Goal: Task Accomplishment & Management: Manage account settings

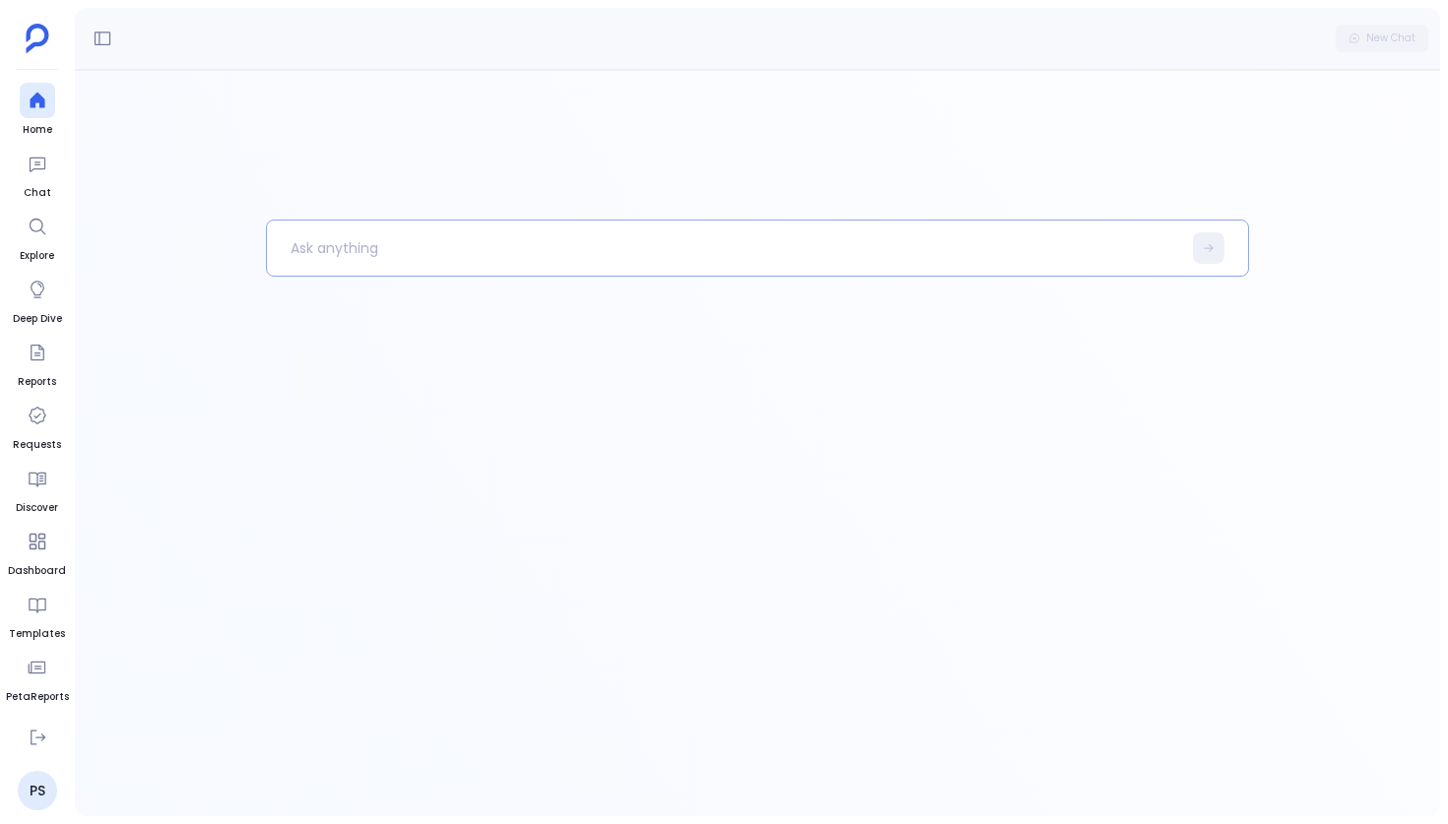
click at [488, 255] on p at bounding box center [724, 248] width 914 height 51
paste p
click at [42, 744] on button at bounding box center [37, 730] width 35 height 35
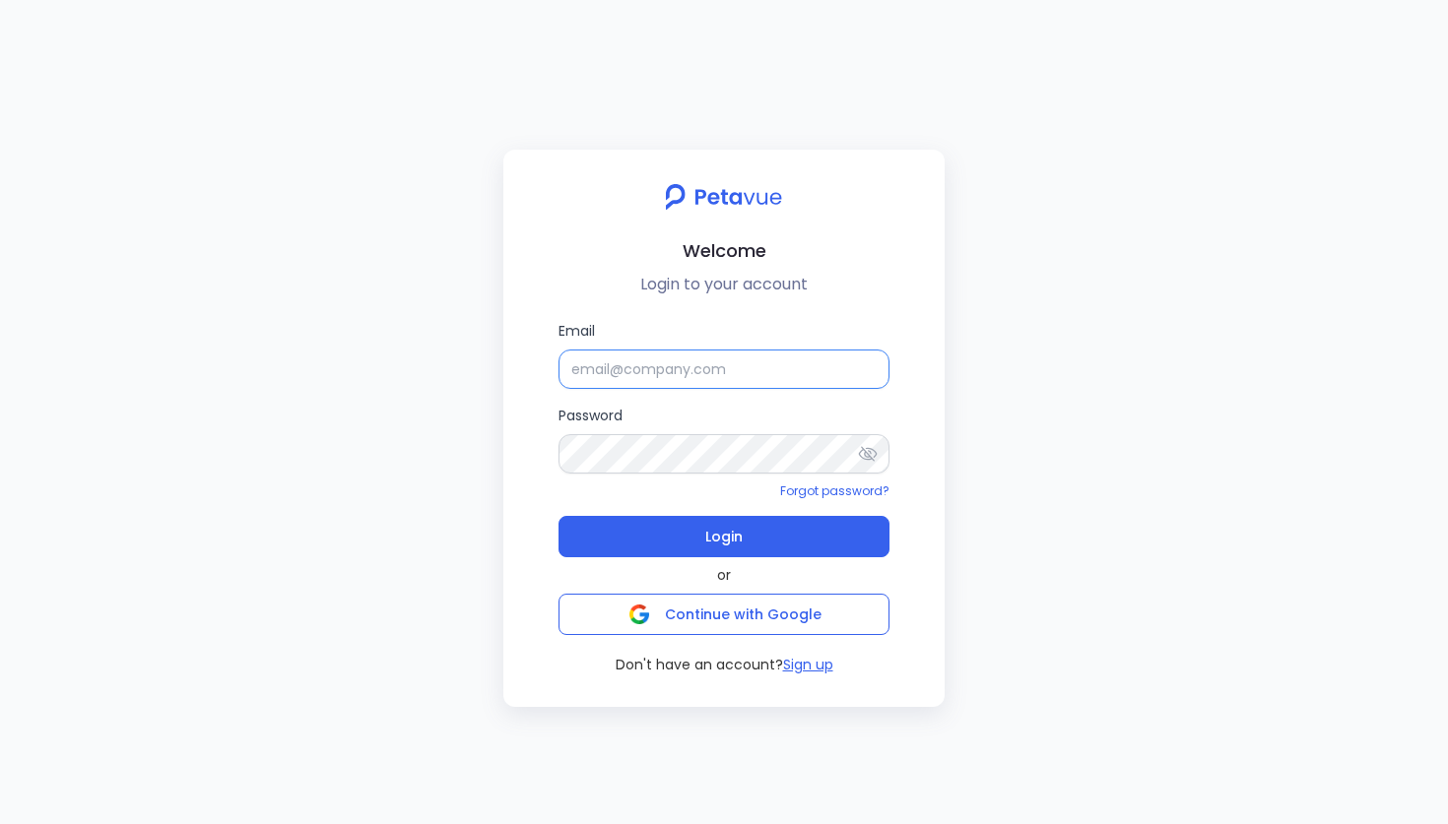
click at [632, 356] on input "Email" at bounding box center [723, 369] width 331 height 39
type input "[EMAIL_ADDRESS][DOMAIN_NAME]"
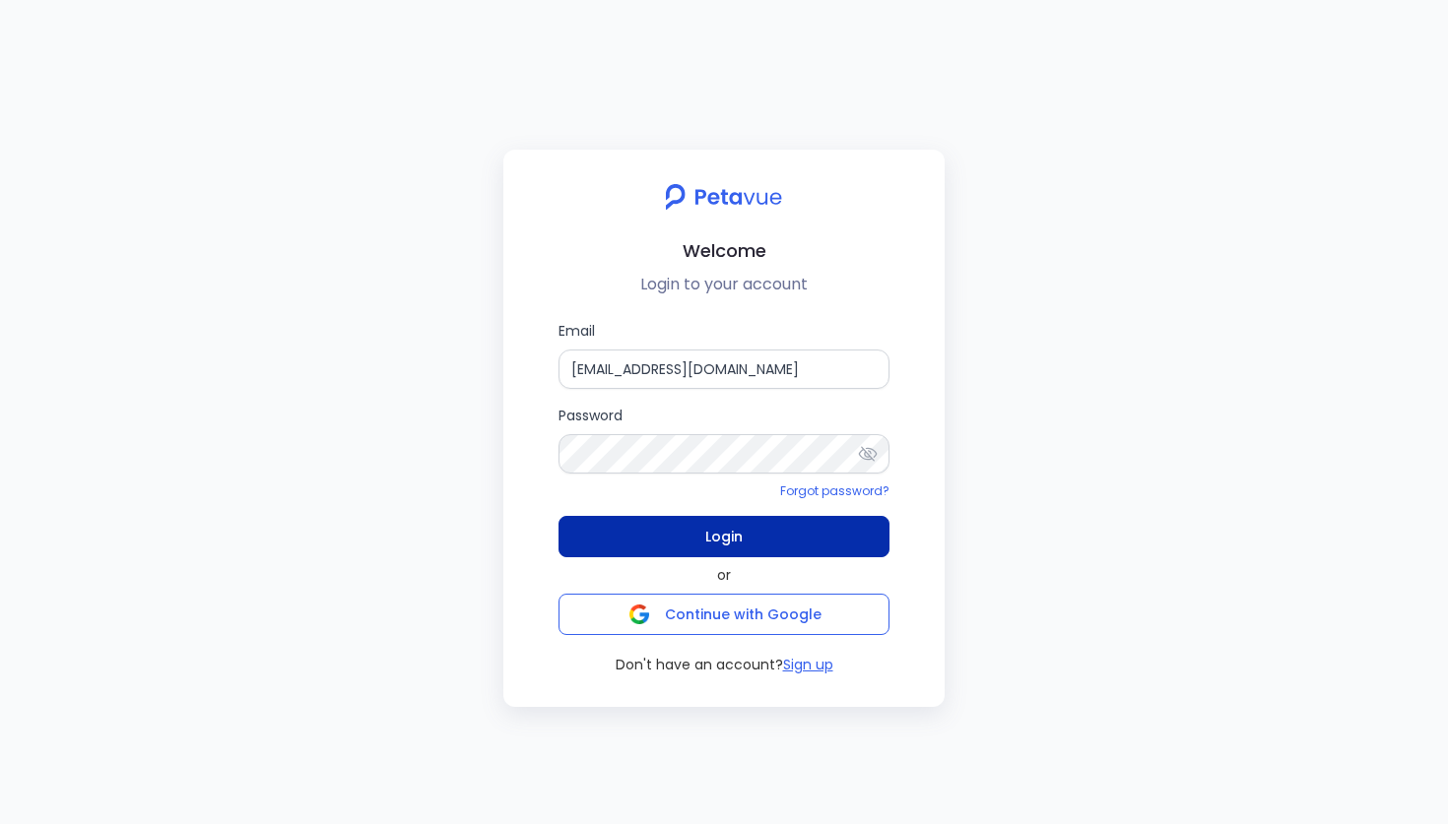
click at [661, 519] on button "Login" at bounding box center [723, 536] width 331 height 41
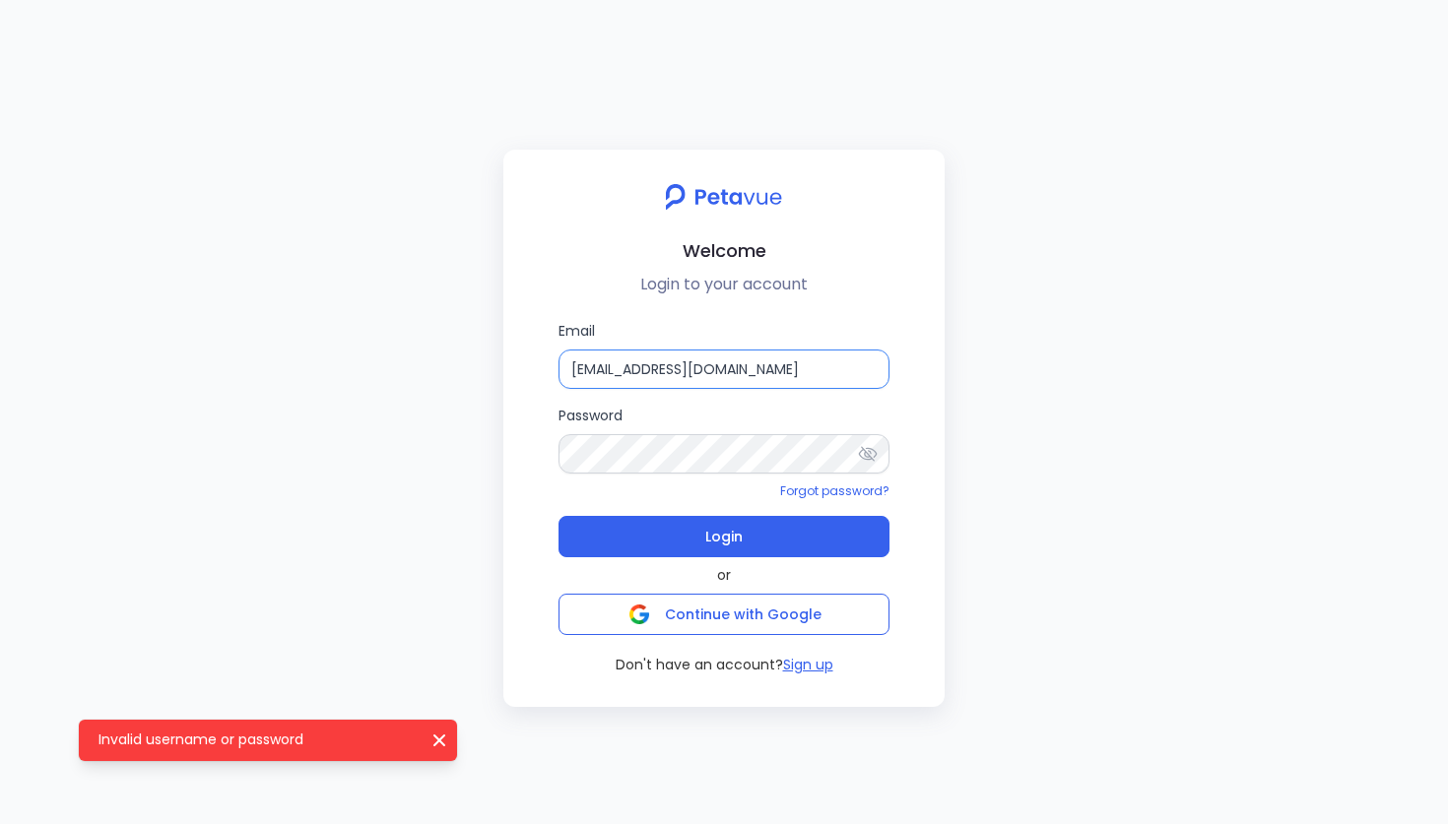
click at [764, 365] on input "[EMAIL_ADDRESS][DOMAIN_NAME]" at bounding box center [723, 369] width 331 height 39
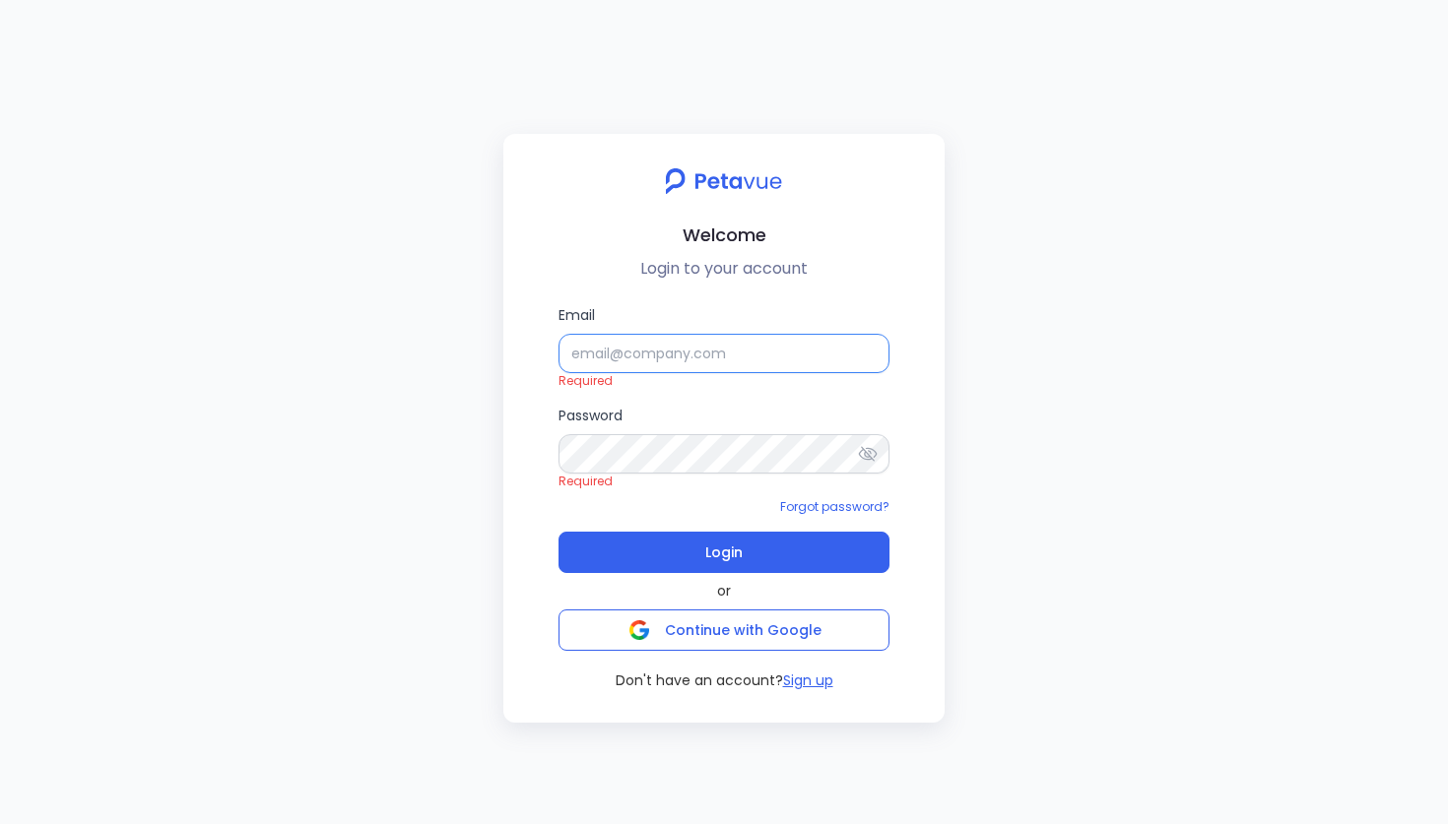
type input "[EMAIL_ADDRESS][DOMAIN_NAME]"
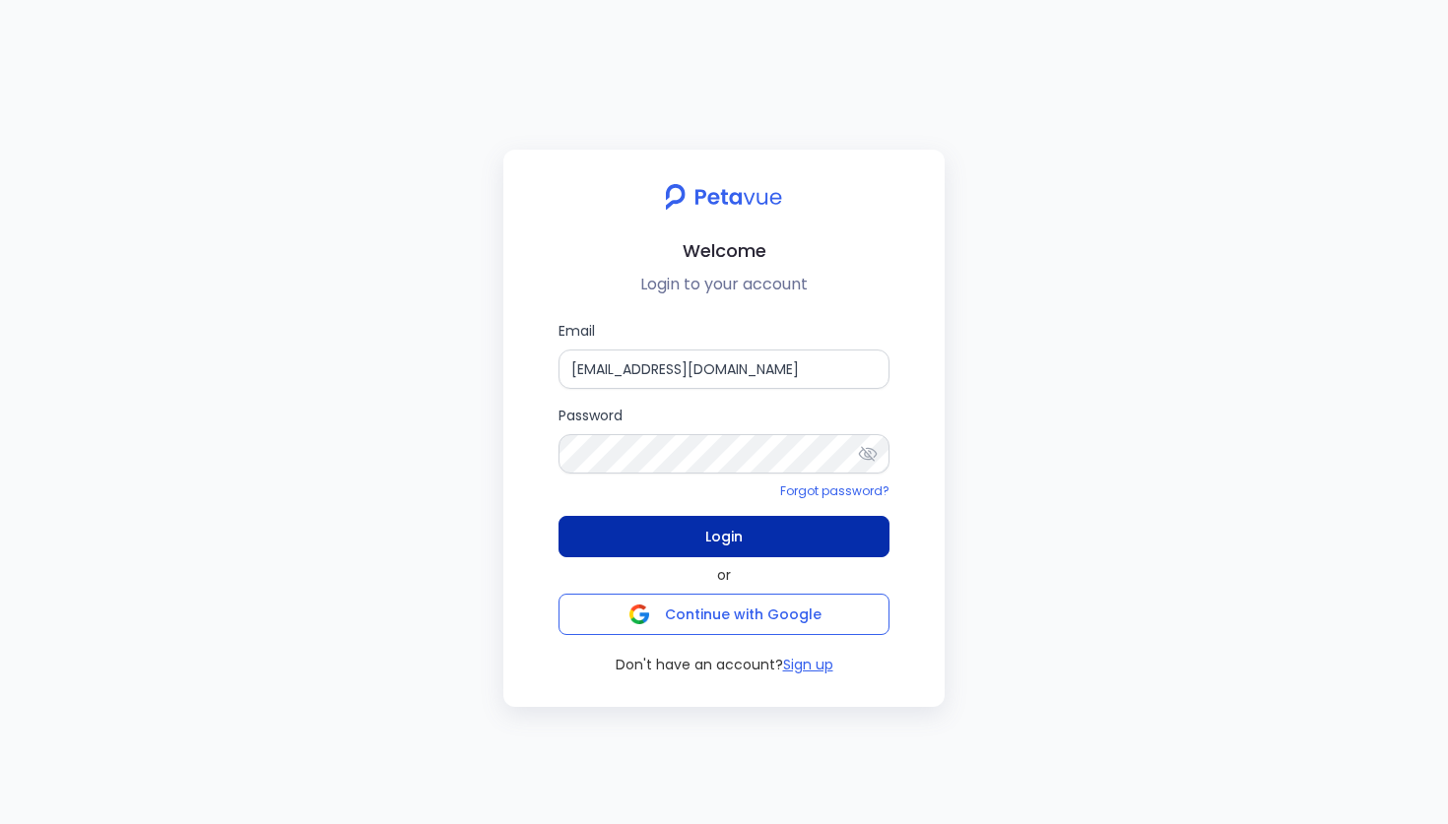
click at [622, 534] on button "Login" at bounding box center [723, 536] width 331 height 41
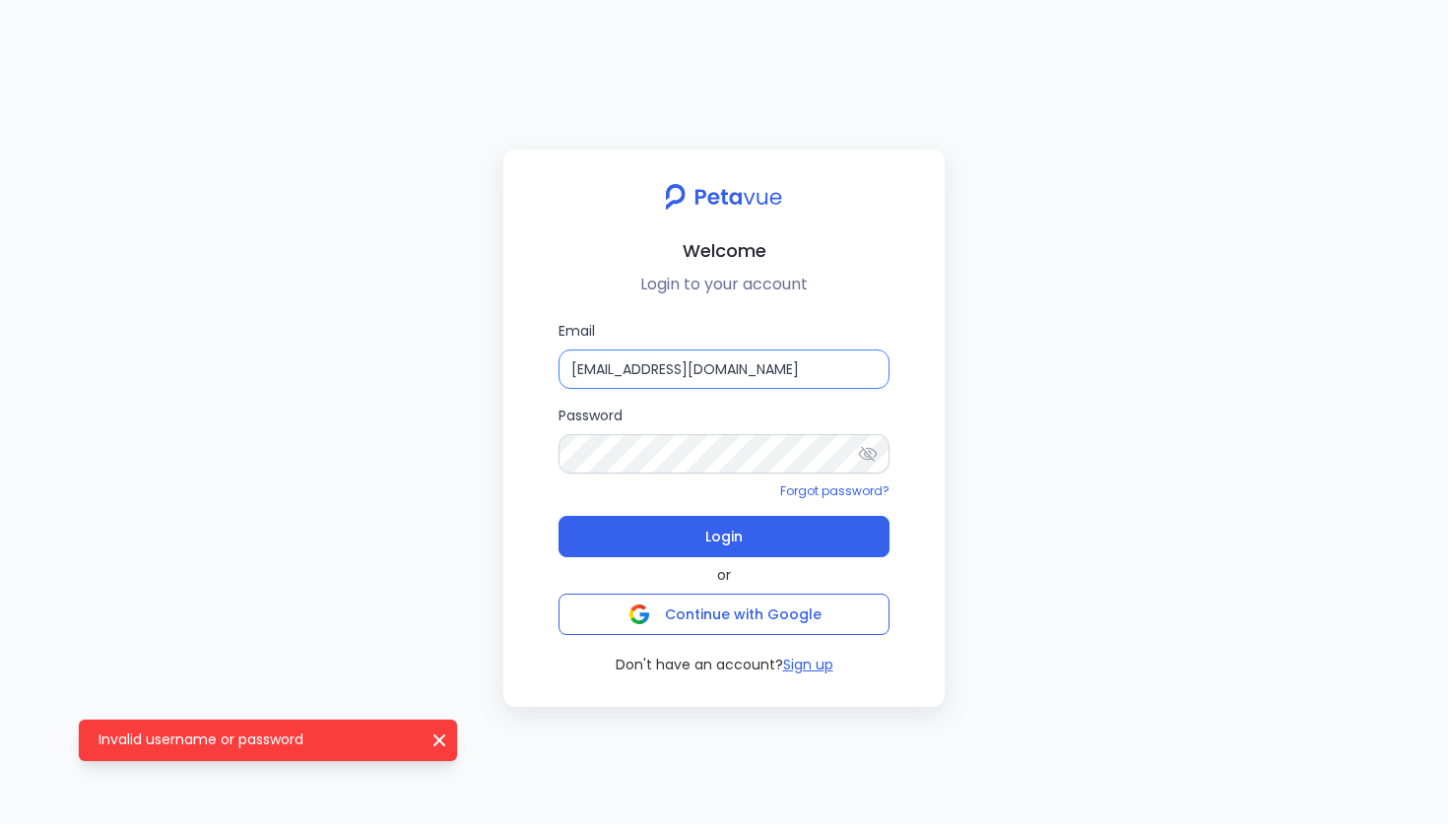
click at [756, 363] on input "[EMAIL_ADDRESS][DOMAIN_NAME]" at bounding box center [723, 369] width 331 height 39
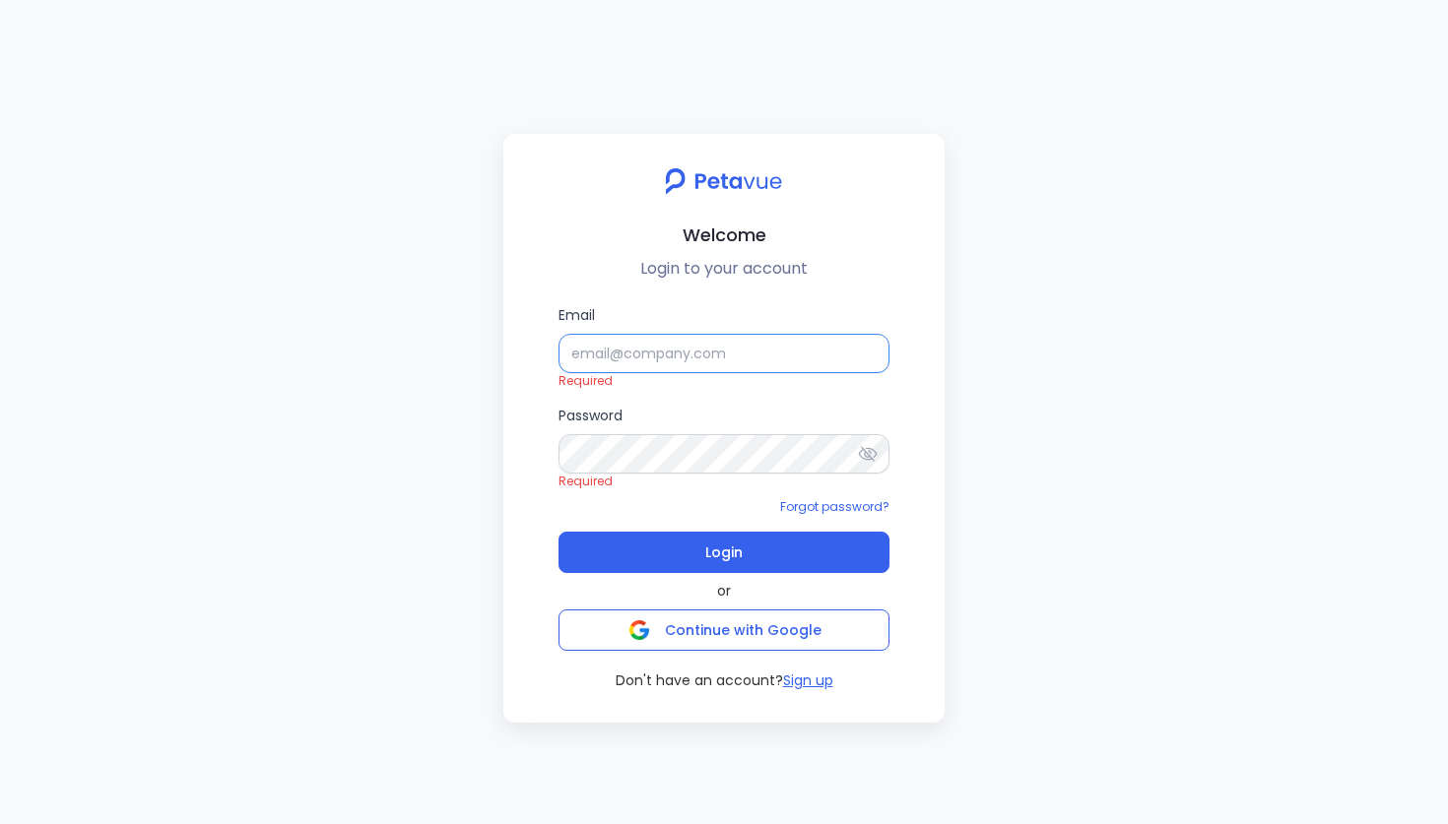
click at [573, 362] on input "Email" at bounding box center [723, 353] width 331 height 39
type input "[EMAIL_ADDRESS][DOMAIN_NAME]"
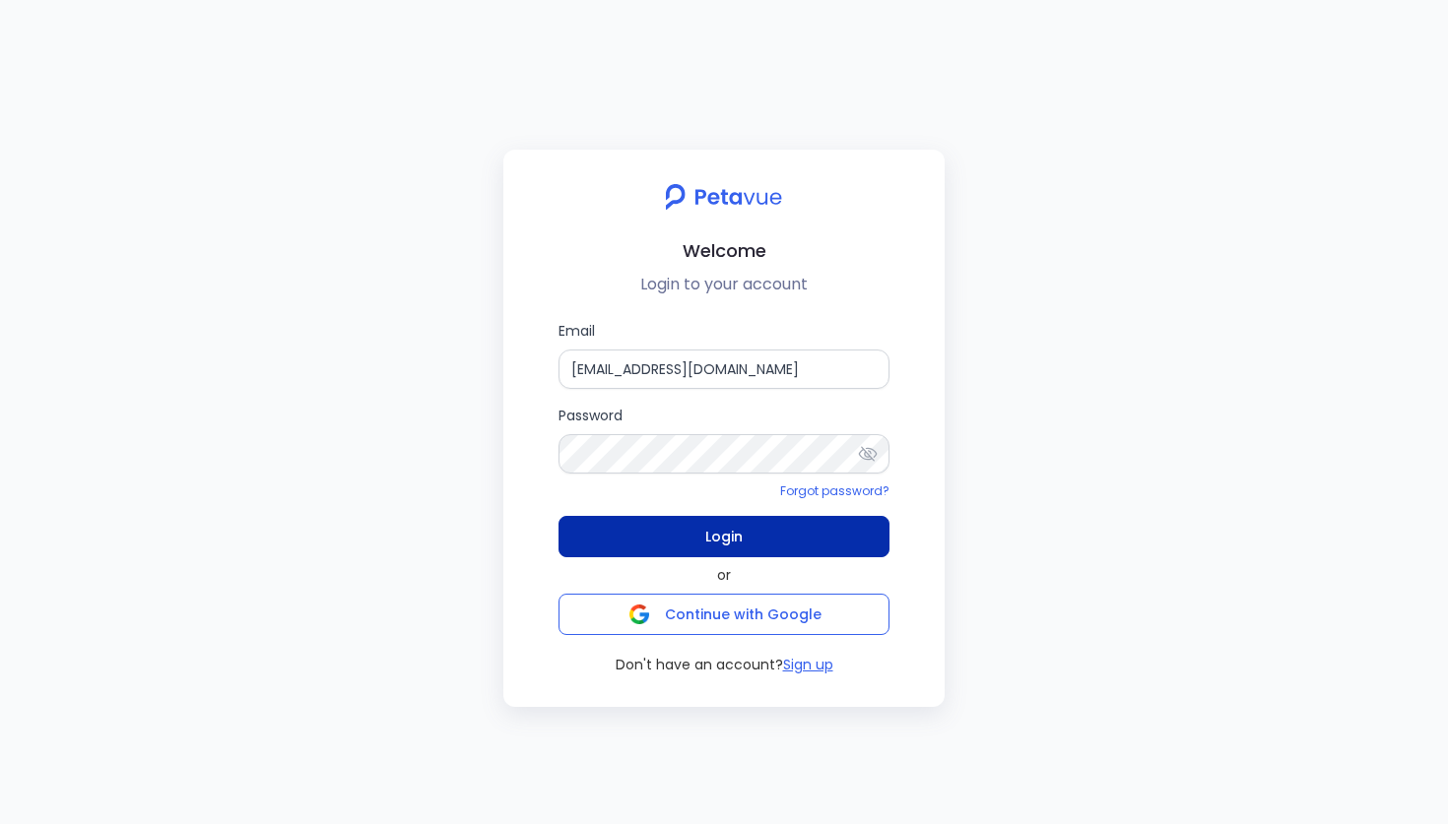
click at [686, 537] on button "Login" at bounding box center [723, 536] width 331 height 41
